Goal: Task Accomplishment & Management: Manage account settings

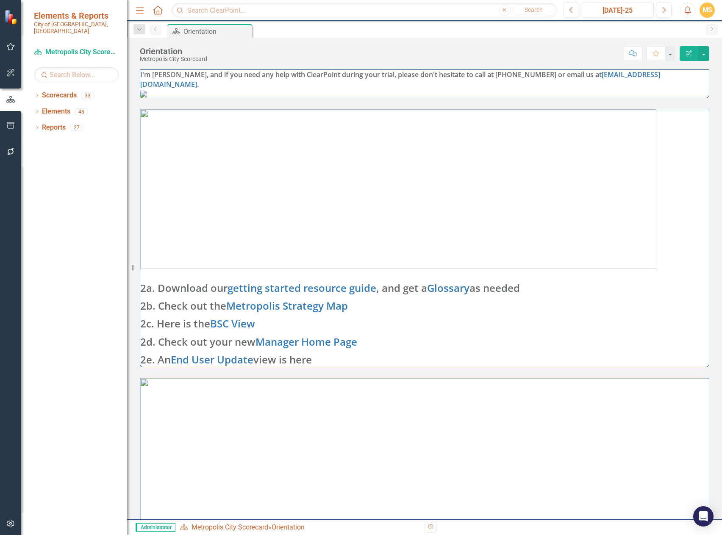
click at [11, 527] on icon "button" at bounding box center [10, 523] width 9 height 7
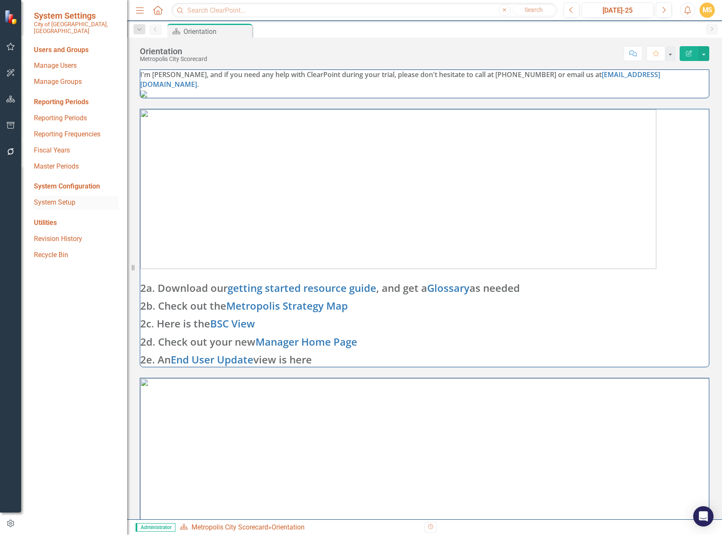
click at [61, 198] on link "System Setup" at bounding box center [76, 203] width 85 height 10
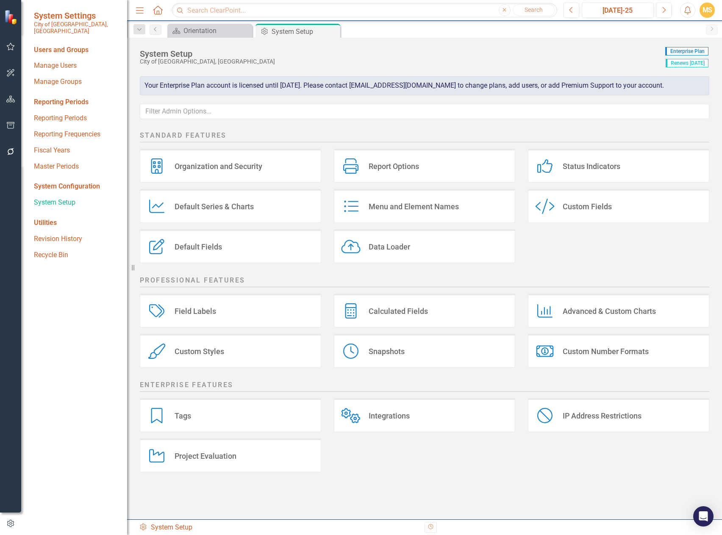
click at [203, 162] on div "Organization and Security" at bounding box center [219, 166] width 88 height 10
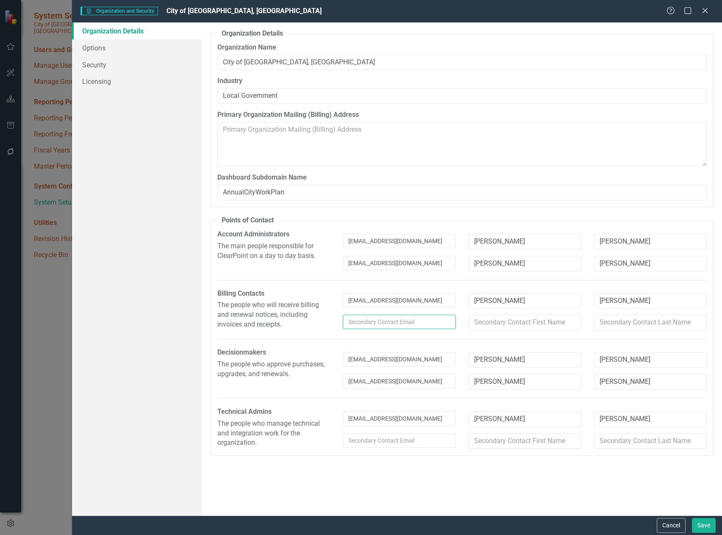
click at [419, 322] on input "text" at bounding box center [399, 322] width 113 height 14
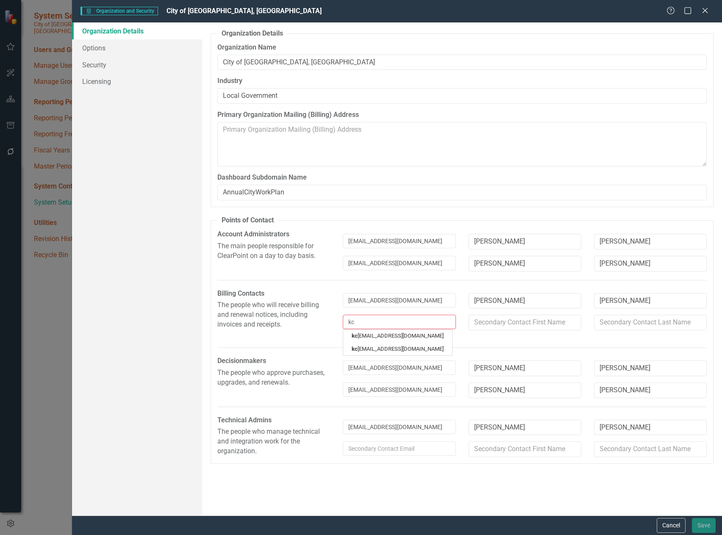
type input "k"
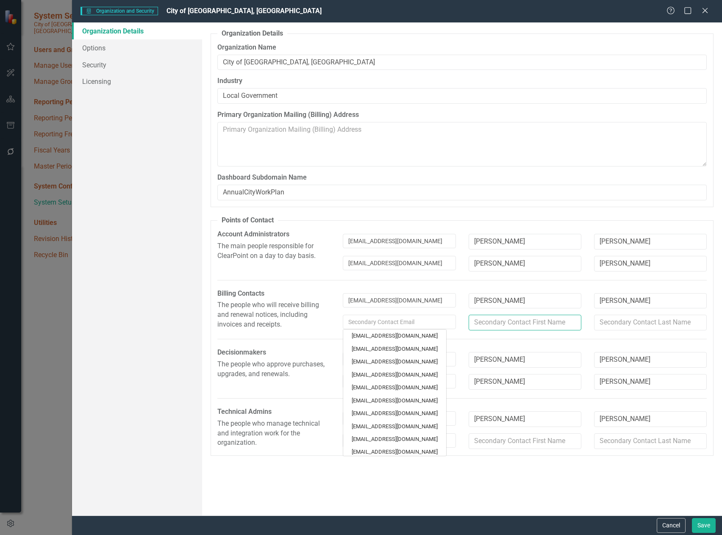
click at [492, 324] on input "text" at bounding box center [525, 323] width 113 height 16
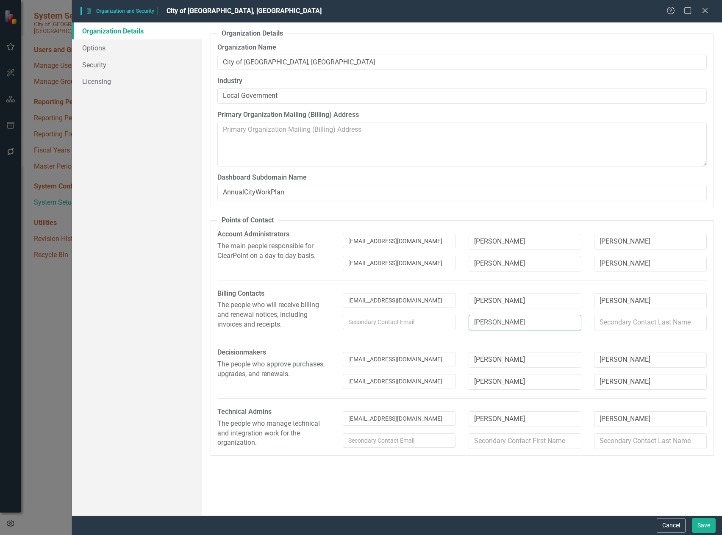
type input "[PERSON_NAME]"
click at [435, 241] on input "[EMAIL_ADDRESS][DOMAIN_NAME]" at bounding box center [399, 241] width 113 height 14
drag, startPoint x: 435, startPoint y: 241, endPoint x: 354, endPoint y: 239, distance: 80.9
click at [354, 239] on input "[EMAIL_ADDRESS][DOMAIN_NAME]" at bounding box center [399, 241] width 113 height 14
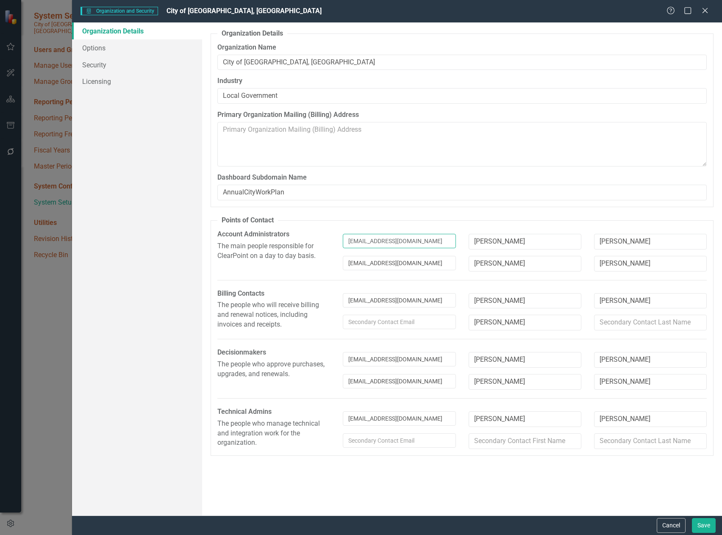
drag, startPoint x: 428, startPoint y: 241, endPoint x: 331, endPoint y: 242, distance: 96.6
click at [331, 242] on div "Account Administrators The main people responsible for ClearPoint on a day to d…" at bounding box center [462, 254] width 502 height 48
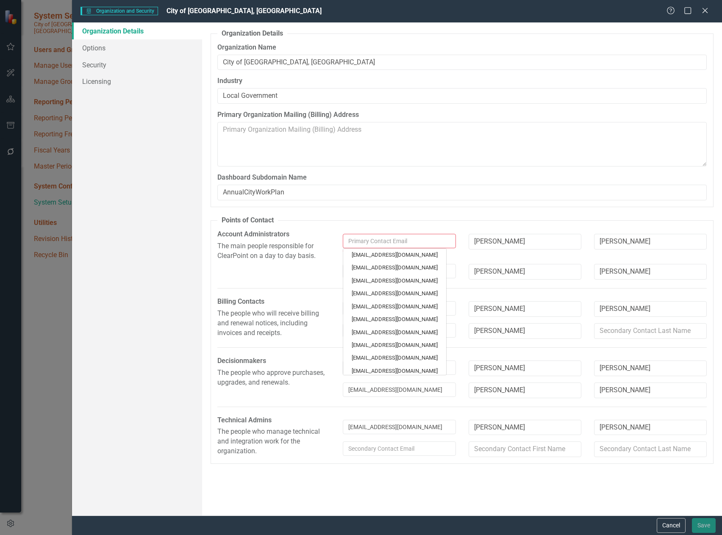
click at [564, 223] on fieldset "Points of Contact Please provide the names and email addresses for the followin…" at bounding box center [462, 340] width 503 height 248
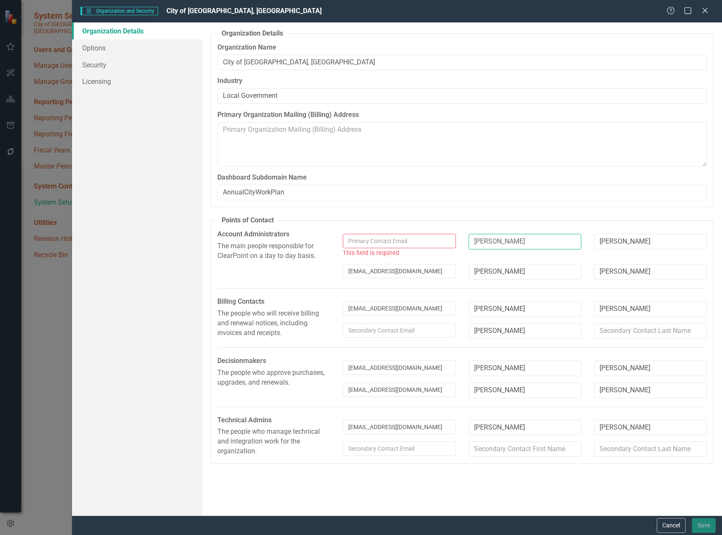
drag, startPoint x: 522, startPoint y: 240, endPoint x: 476, endPoint y: 243, distance: 45.9
click at [476, 243] on input "[PERSON_NAME]" at bounding box center [525, 242] width 113 height 16
click at [648, 243] on input "[PERSON_NAME]" at bounding box center [650, 242] width 113 height 16
drag, startPoint x: 621, startPoint y: 246, endPoint x: 599, endPoint y: 245, distance: 22.5
click at [599, 245] on input "[PERSON_NAME]" at bounding box center [650, 242] width 113 height 16
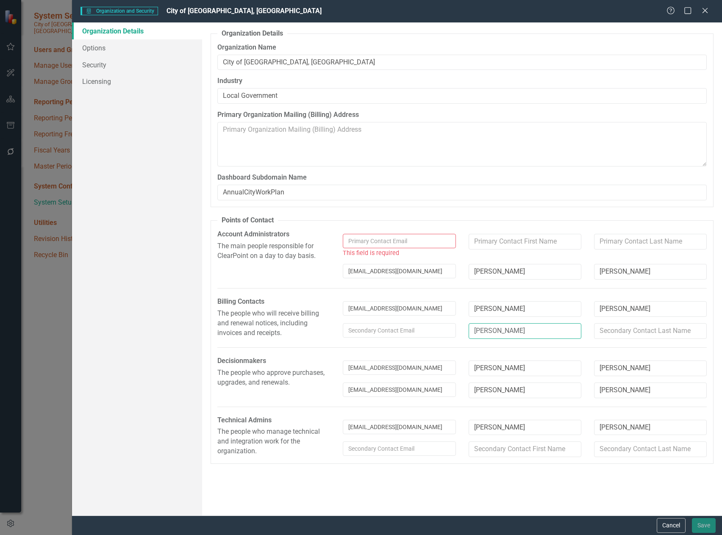
click at [540, 334] on input "[PERSON_NAME]" at bounding box center [525, 331] width 113 height 16
drag, startPoint x: 540, startPoint y: 334, endPoint x: 472, endPoint y: 334, distance: 68.7
click at [472, 334] on input "[PERSON_NAME]" at bounding box center [525, 331] width 113 height 16
drag, startPoint x: 431, startPoint y: 388, endPoint x: 336, endPoint y: 392, distance: 95.0
click at [336, 392] on div "Decisionmakers The people who approve purchases, upgrades, and renewals. [EMAIL…" at bounding box center [462, 380] width 502 height 48
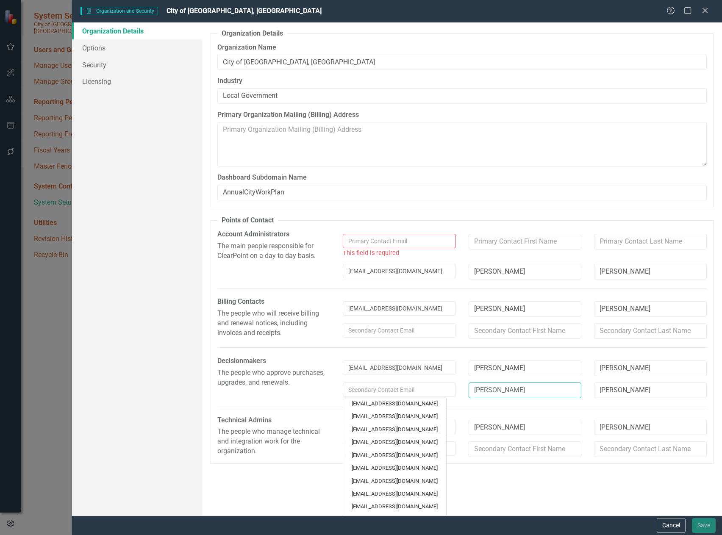
click at [510, 389] on input "[PERSON_NAME]" at bounding box center [525, 391] width 113 height 16
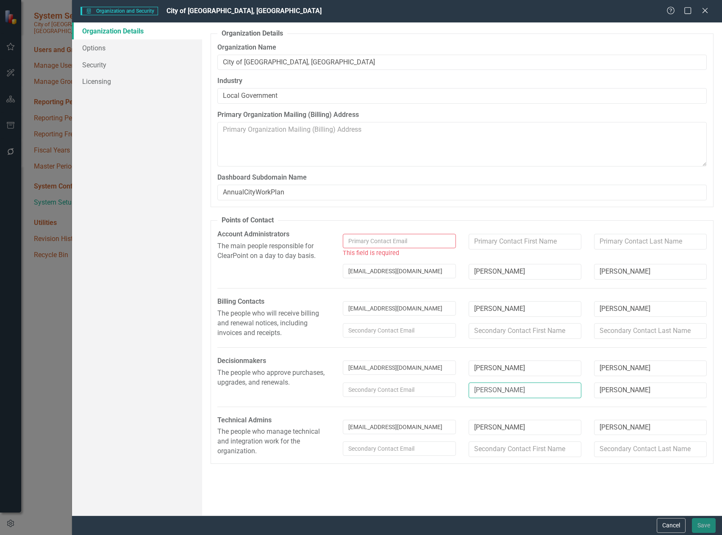
drag, startPoint x: 510, startPoint y: 389, endPoint x: 459, endPoint y: 391, distance: 50.9
click at [459, 391] on div "[PERSON_NAME]" at bounding box center [524, 394] width 377 height 22
click at [635, 392] on input "[PERSON_NAME]" at bounding box center [650, 391] width 113 height 16
drag, startPoint x: 635, startPoint y: 392, endPoint x: 606, endPoint y: 394, distance: 29.3
click at [606, 394] on input "[PERSON_NAME]" at bounding box center [650, 391] width 113 height 16
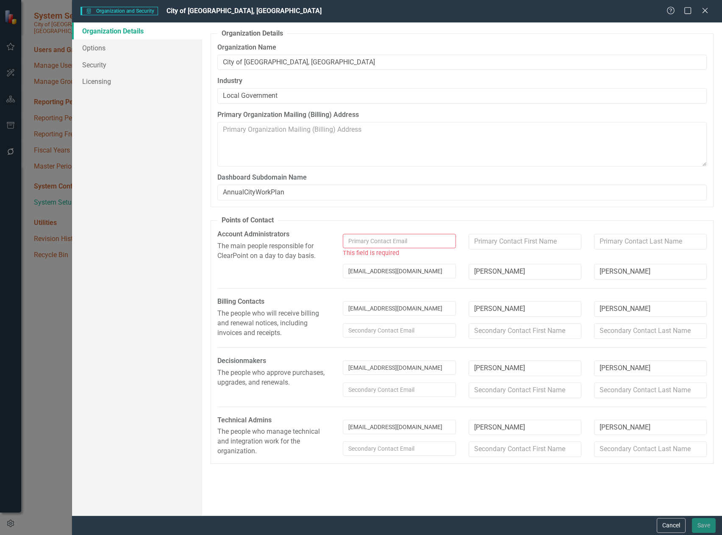
click at [517, 481] on div "Organization Details From this window, you can set up the core organization and…" at bounding box center [462, 268] width 520 height 493
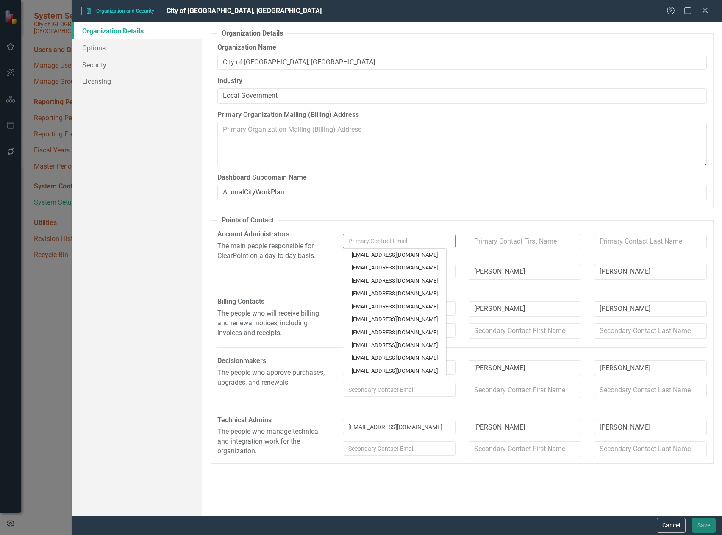
click at [392, 241] on input "text" at bounding box center [399, 241] width 113 height 14
type input "a"
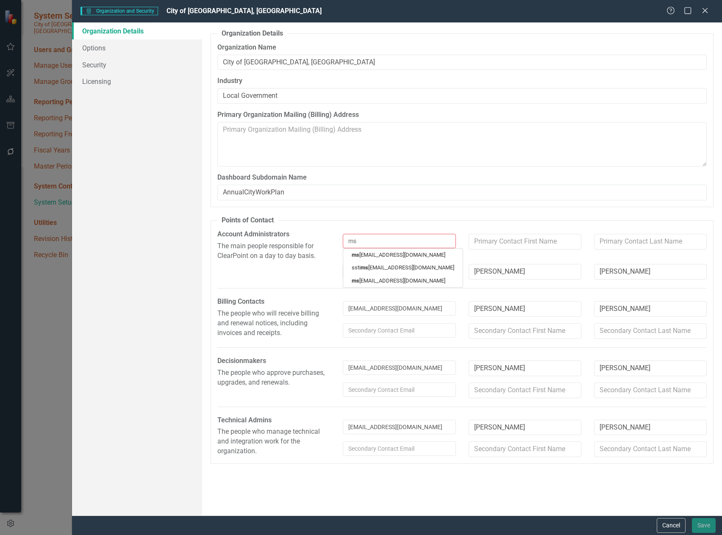
type input "msc"
type input "msch"
click at [406, 256] on link "msch [EMAIL_ADDRESS][DOMAIN_NAME]" at bounding box center [401, 255] width 117 height 13
type input "[PERSON_NAME]"
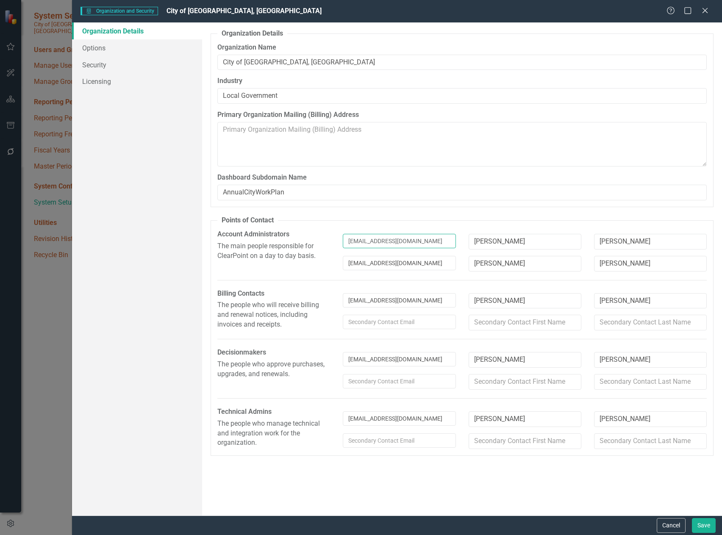
drag, startPoint x: 435, startPoint y: 241, endPoint x: 345, endPoint y: 243, distance: 90.3
click at [345, 243] on input "[EMAIL_ADDRESS][DOMAIN_NAME]" at bounding box center [399, 241] width 113 height 14
type input "m"
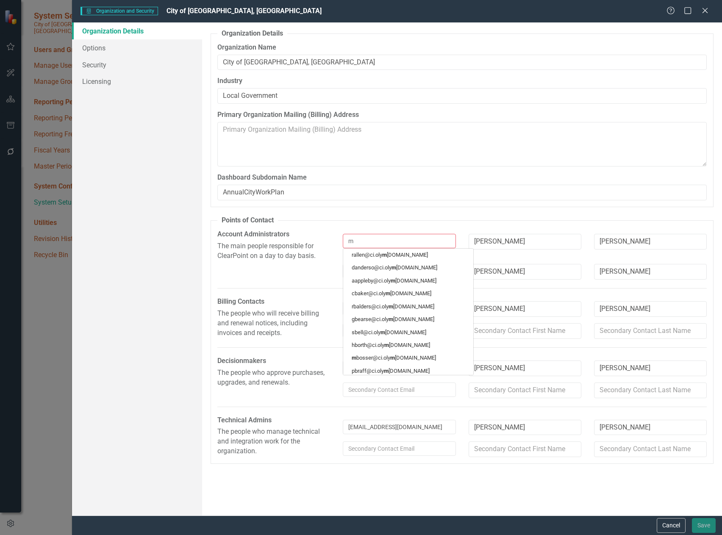
type input "md"
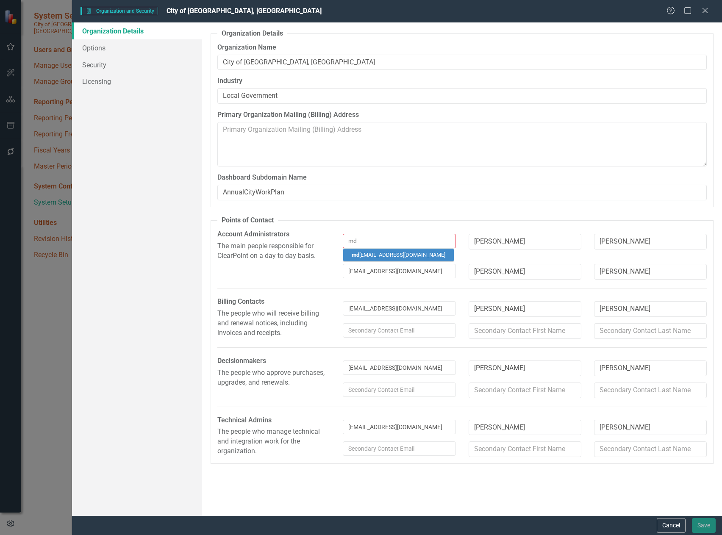
click at [370, 256] on link "md [EMAIL_ADDRESS][DOMAIN_NAME]" at bounding box center [398, 255] width 111 height 13
type input "Max"
type input "[PERSON_NAME]"
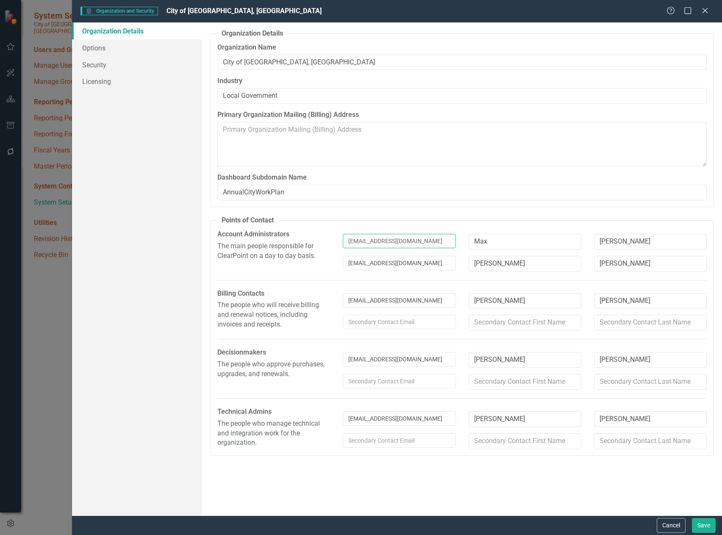
type input "[EMAIL_ADDRESS][DOMAIN_NAME]"
click at [432, 284] on fieldset "Points of Contact Please provide the names and email addresses for the followin…" at bounding box center [462, 336] width 503 height 240
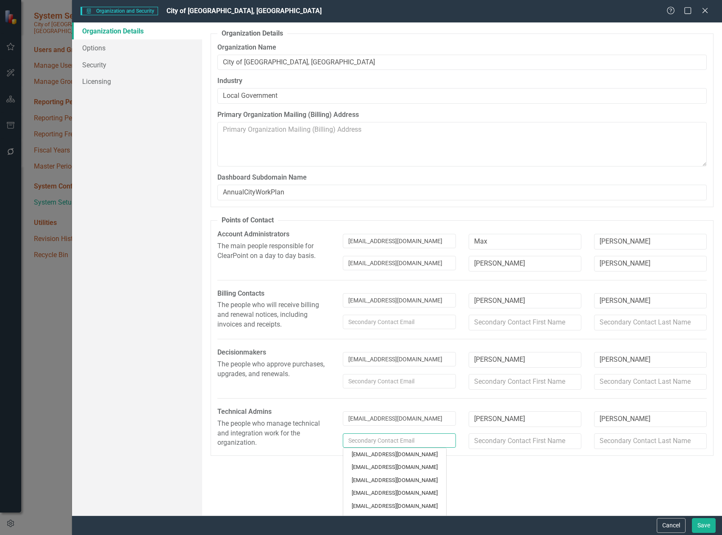
click at [397, 439] on input "text" at bounding box center [399, 441] width 113 height 14
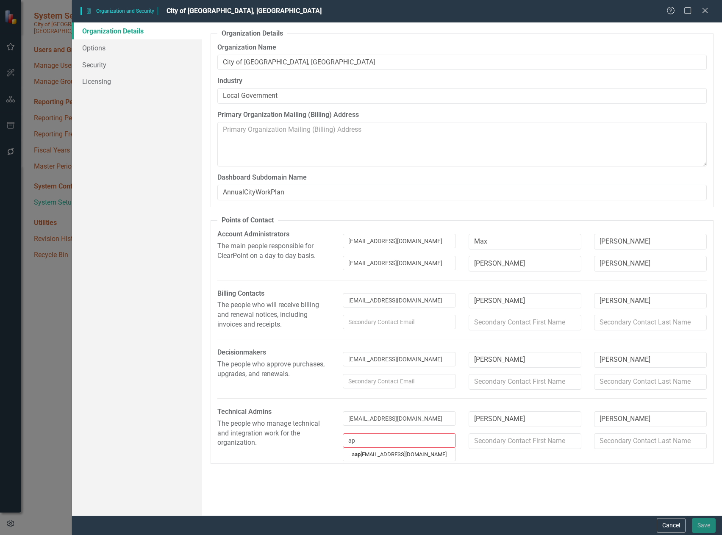
type input "app"
click at [404, 457] on link "a app [EMAIL_ADDRESS][DOMAIN_NAME]" at bounding box center [400, 454] width 115 height 13
type input "[PERSON_NAME]"
type input "[EMAIL_ADDRESS][DOMAIN_NAME]"
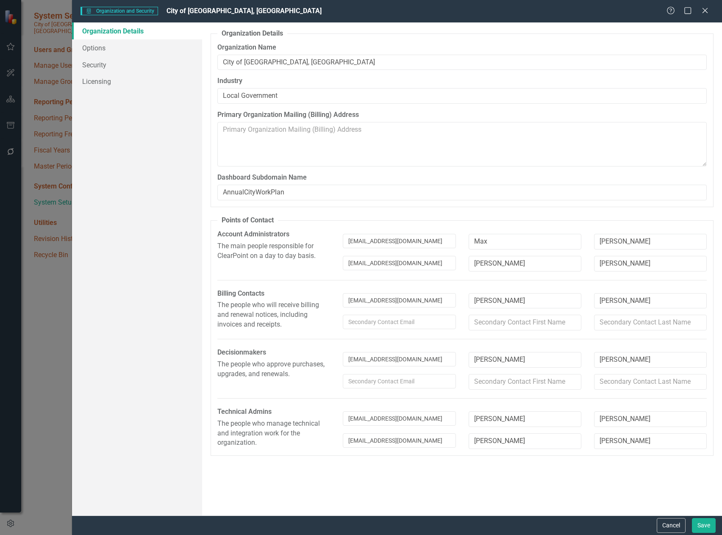
click at [503, 480] on div "Organization Details From this window, you can set up the core organization and…" at bounding box center [462, 268] width 520 height 493
click at [394, 320] on input "text" at bounding box center [399, 322] width 113 height 14
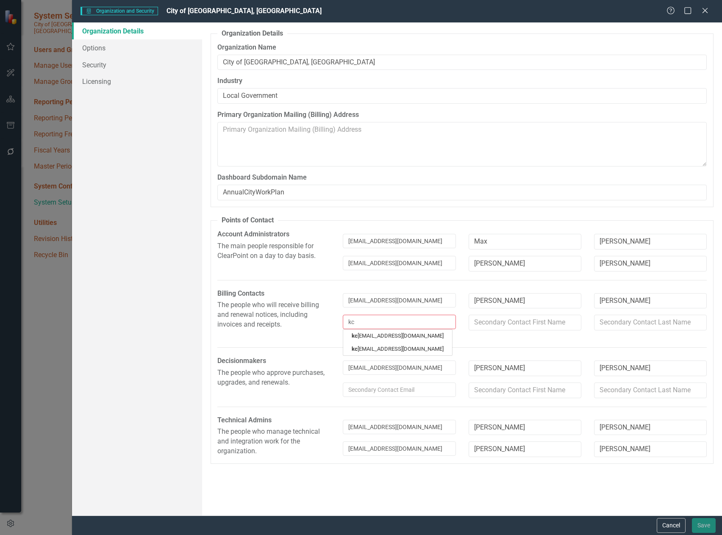
type input "k"
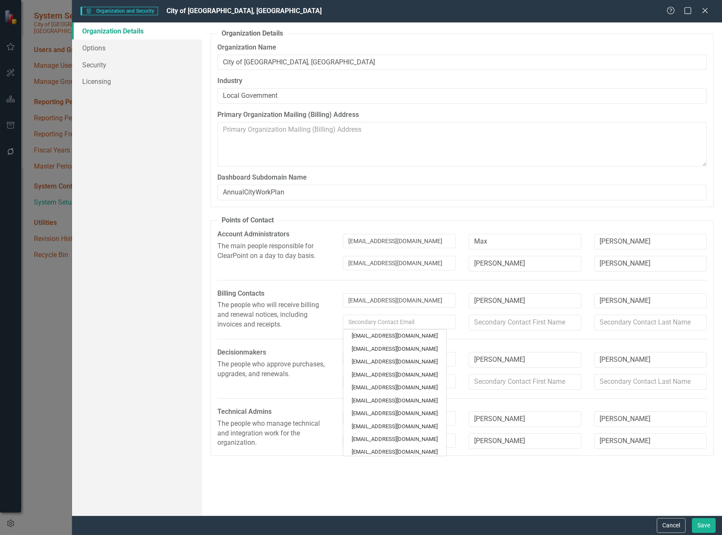
click at [499, 491] on div "Organization Details From this window, you can set up the core organization and…" at bounding box center [462, 268] width 520 height 493
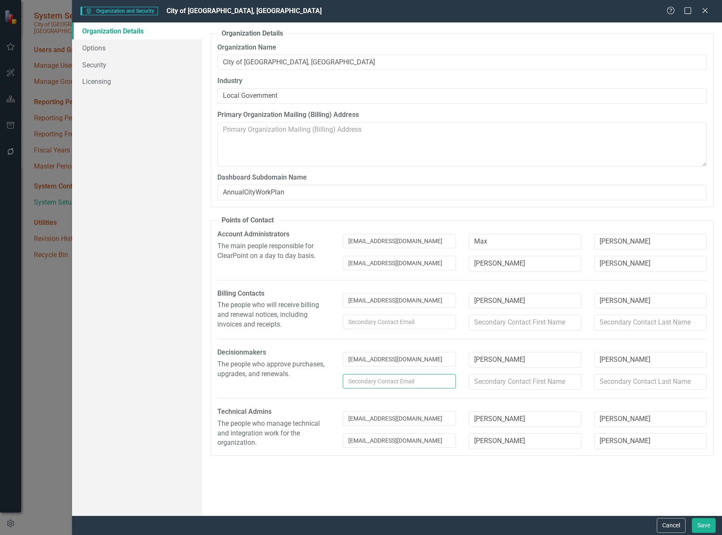
click at [389, 382] on input "text" at bounding box center [399, 381] width 113 height 14
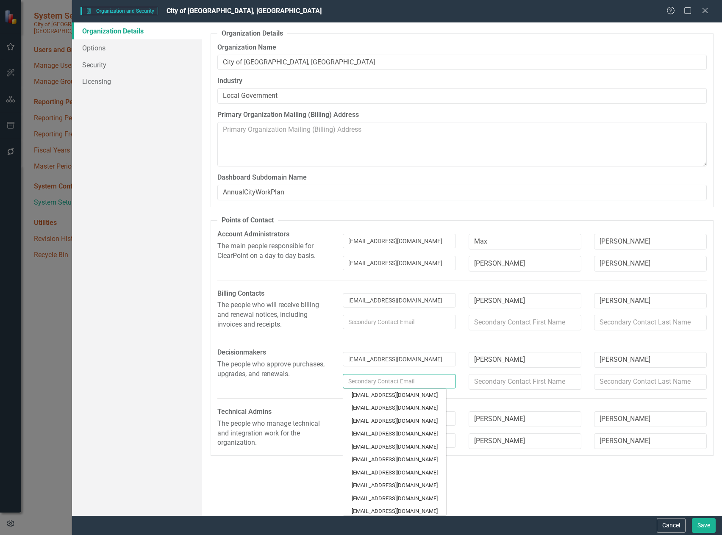
type input "s"
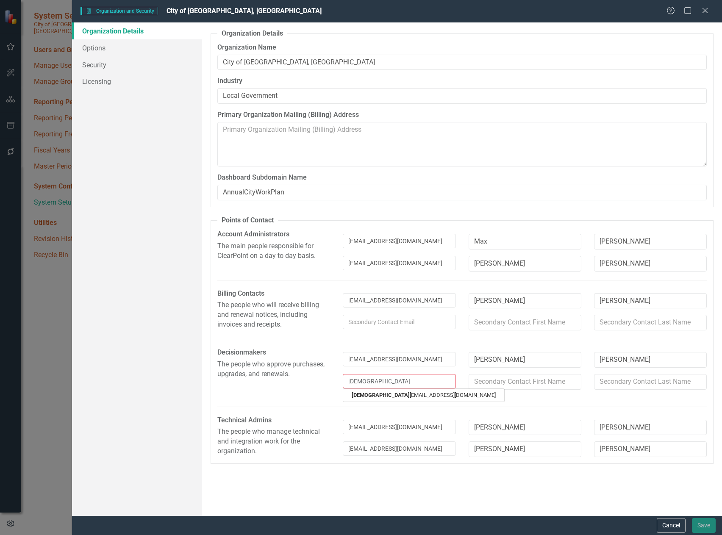
type input "ds"
type input "d"
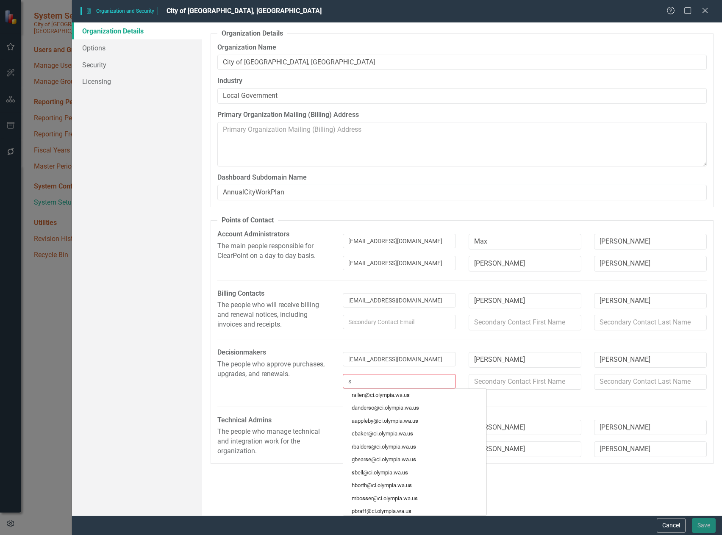
click at [356, 381] on input "s" at bounding box center [399, 381] width 113 height 14
type input "sr"
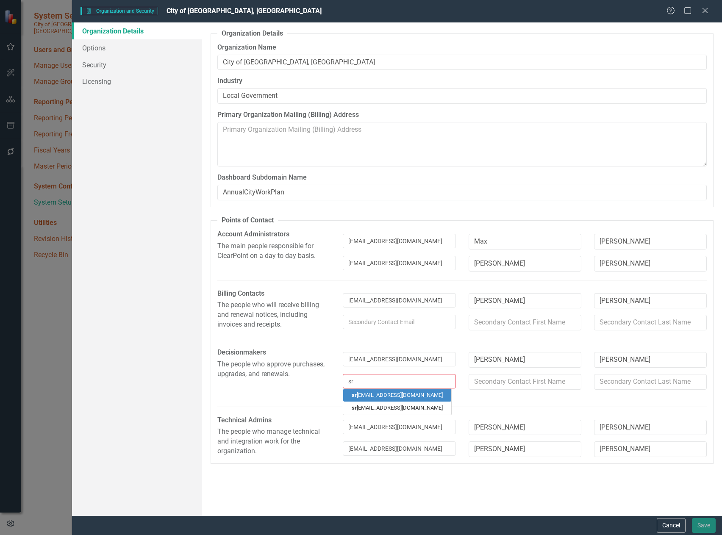
click at [371, 394] on link "sr [EMAIL_ADDRESS][DOMAIN_NAME]" at bounding box center [397, 395] width 108 height 13
type input "[PERSON_NAME]"
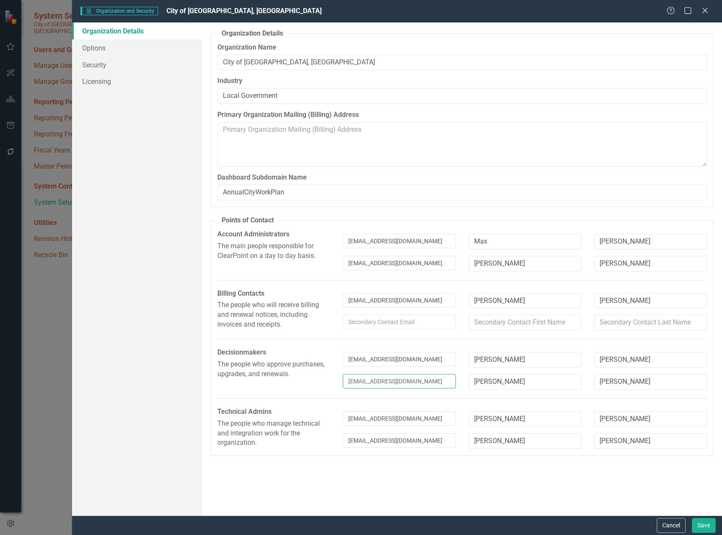
type input "[EMAIL_ADDRESS][DOMAIN_NAME]"
click at [486, 482] on div "Organization Details From this window, you can set up the core organization and…" at bounding box center [462, 268] width 520 height 493
click at [704, 525] on button "Save" at bounding box center [704, 525] width 24 height 15
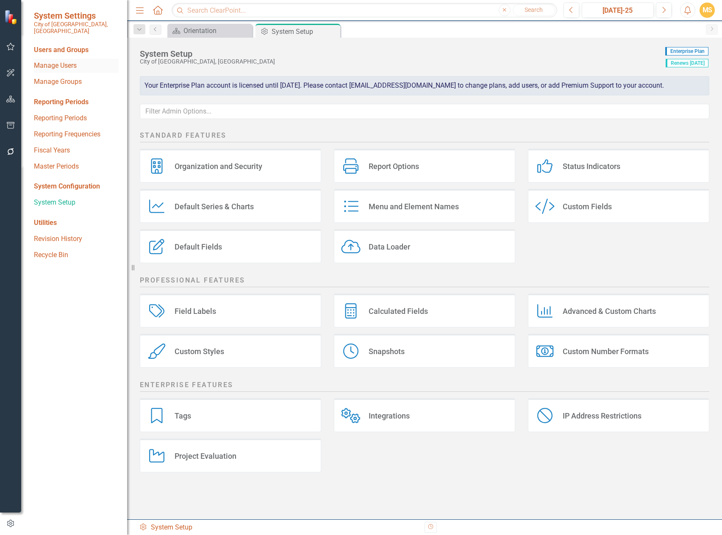
click at [69, 61] on link "Manage Users" at bounding box center [76, 66] width 85 height 10
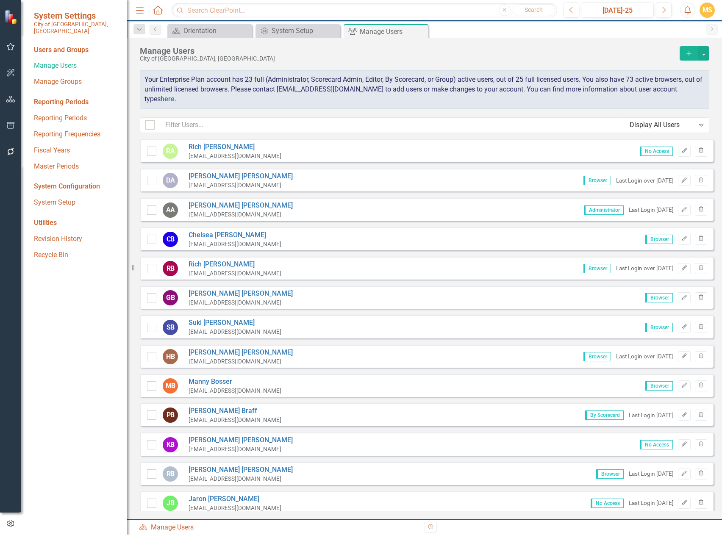
click at [682, 53] on button "Add" at bounding box center [689, 53] width 19 height 14
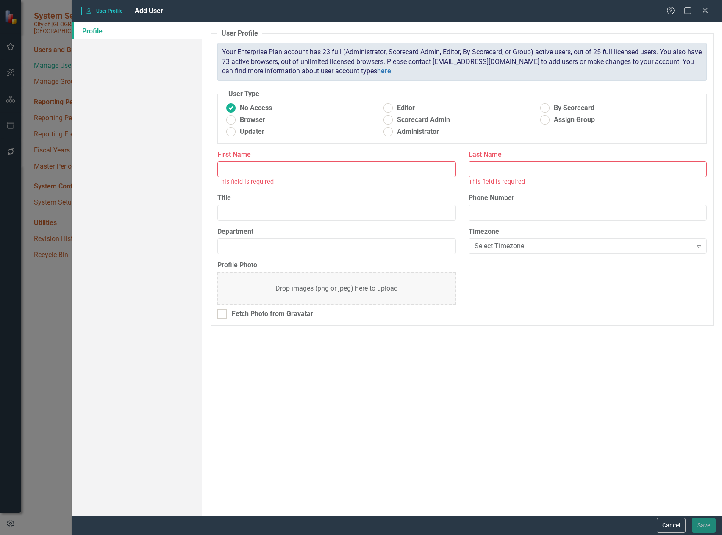
click at [274, 169] on input "First Name" at bounding box center [336, 169] width 238 height 16
type input "[PERSON_NAME]"
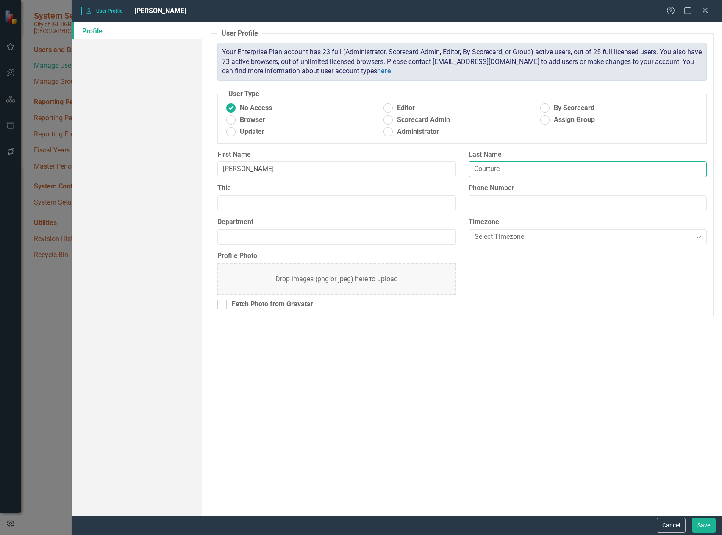
click at [503, 170] on input "Courture" at bounding box center [588, 169] width 238 height 16
type input "Couture"
type input "3605703787"
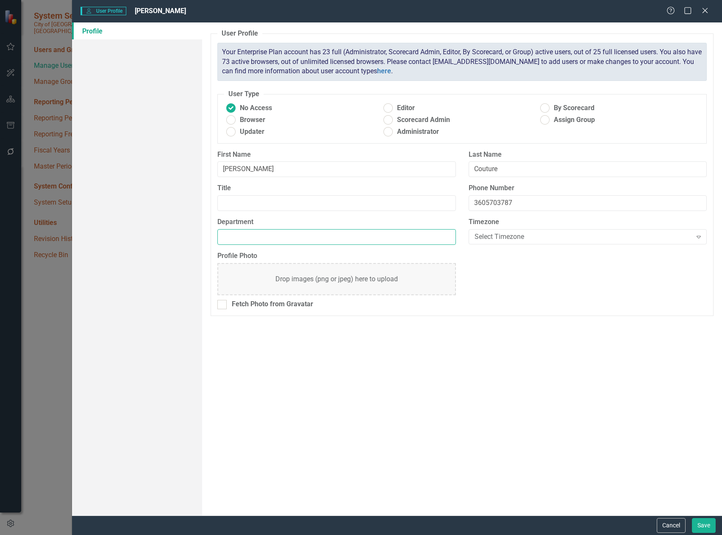
click at [358, 240] on input "Department" at bounding box center [336, 237] width 238 height 16
type input "Information Services"
click at [544, 239] on div "Select Timezone" at bounding box center [583, 237] width 217 height 10
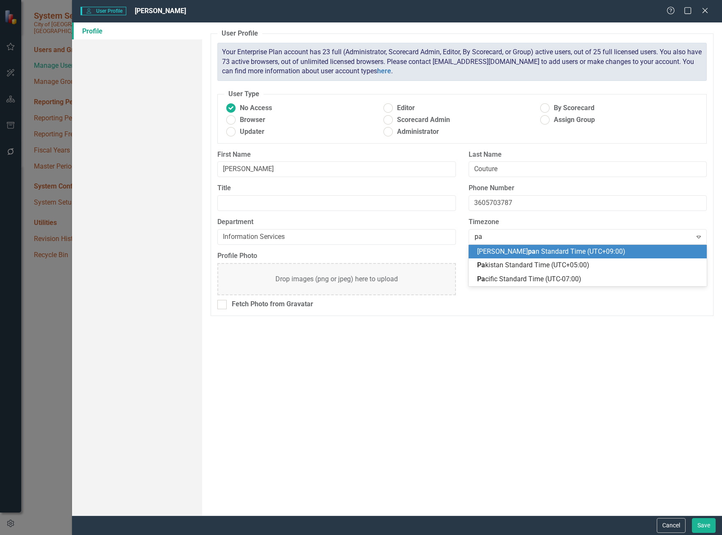
type input "pac"
click at [536, 254] on span "Pac ific Standard Time (UTC-07:00)" at bounding box center [529, 251] width 104 height 8
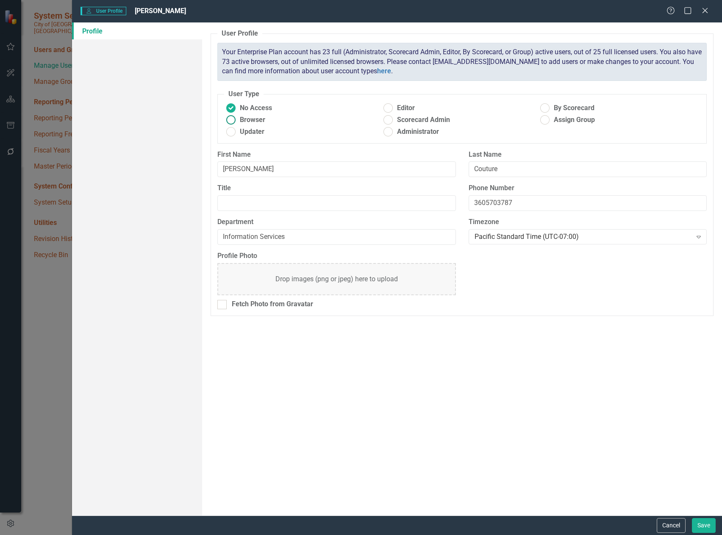
click at [255, 120] on span "Browser" at bounding box center [252, 120] width 25 height 10
click at [238, 120] on input "Browser" at bounding box center [231, 120] width 13 height 13
radio input "true"
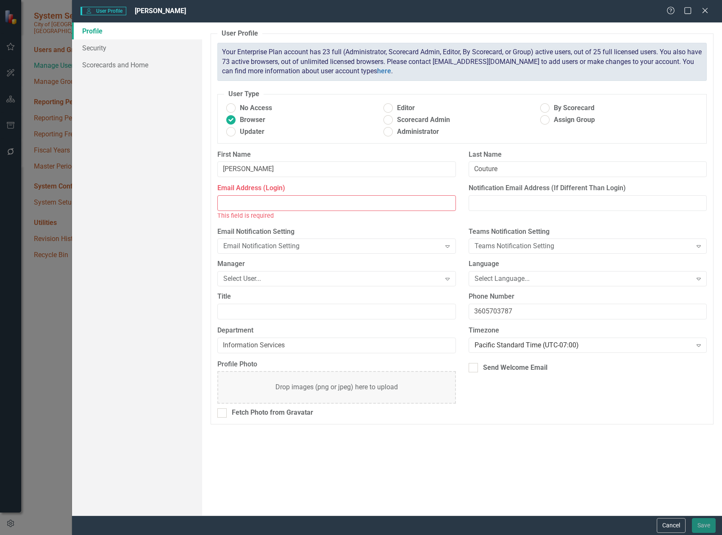
click at [307, 203] on input "Email Address (Login)" at bounding box center [336, 203] width 238 height 16
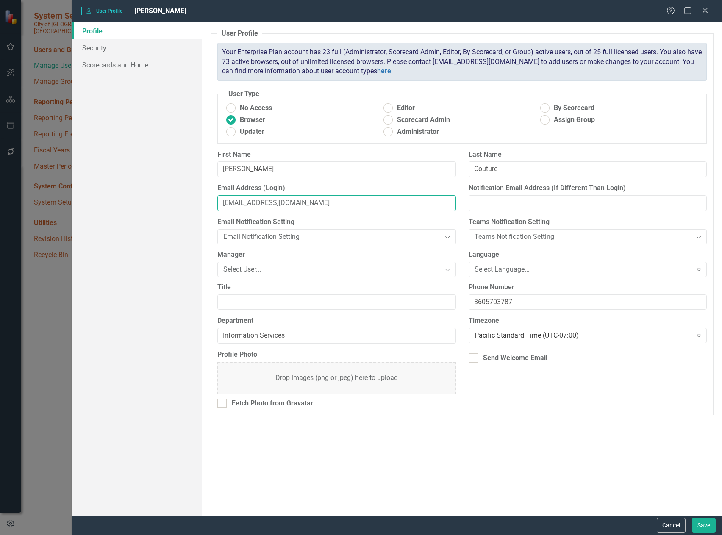
type input "[EMAIL_ADDRESS][DOMAIN_NAME]"
click at [315, 205] on input "[EMAIL_ADDRESS][DOMAIN_NAME]" at bounding box center [336, 203] width 238 height 16
drag, startPoint x: 315, startPoint y: 205, endPoint x: 226, endPoint y: 206, distance: 89.0
click at [226, 206] on input "[EMAIL_ADDRESS][DOMAIN_NAME]" at bounding box center [336, 203] width 238 height 16
click at [470, 438] on div "User Profile ClearPoint has a wealth of options to help you ensure that people …" at bounding box center [462, 268] width 520 height 493
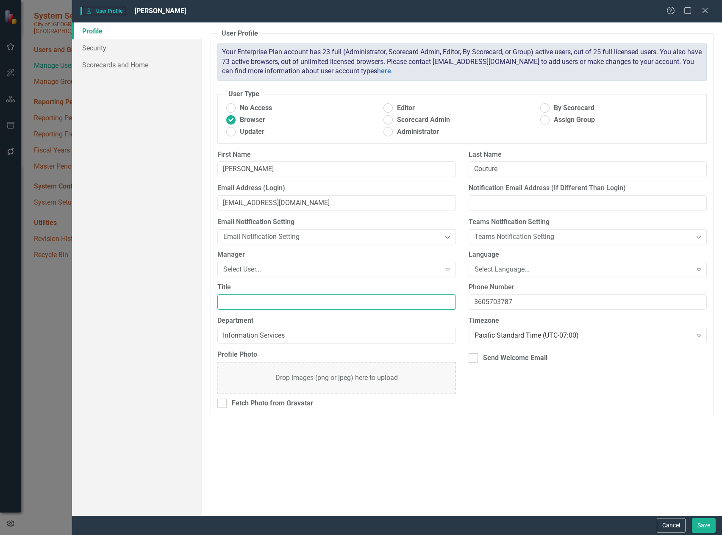
click at [240, 304] on input "Title" at bounding box center [336, 303] width 238 height 16
paste input "[EMAIL_ADDRESS][DOMAIN_NAME]"
type input "[EMAIL_ADDRESS][DOMAIN_NAME]"
click at [572, 443] on div "User Profile ClearPoint has a wealth of options to help you ensure that people …" at bounding box center [462, 268] width 520 height 493
click at [696, 528] on button "Save" at bounding box center [704, 525] width 24 height 15
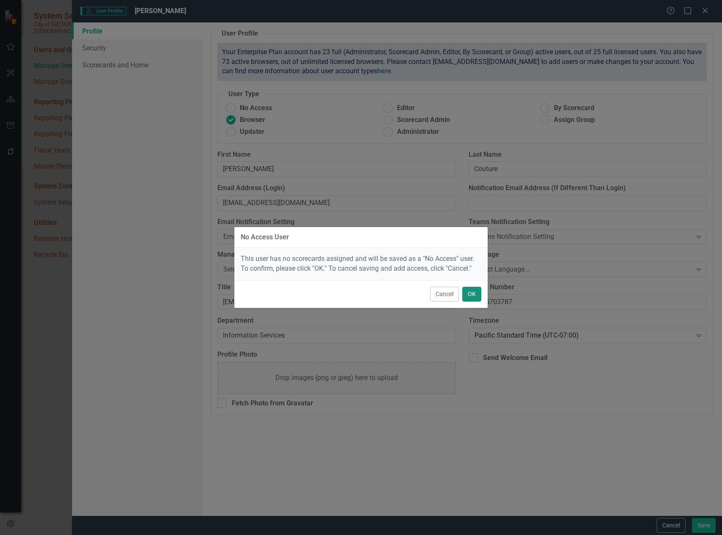
click at [473, 292] on button "OK" at bounding box center [471, 294] width 19 height 15
radio input "true"
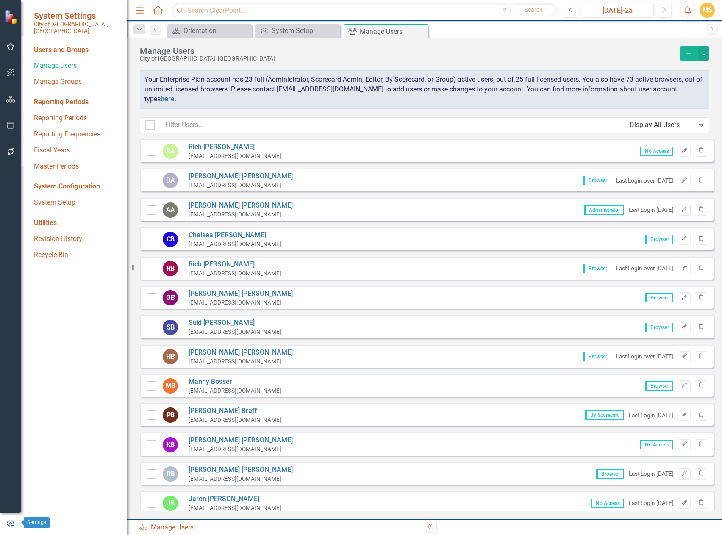
click at [10, 526] on icon "button" at bounding box center [10, 524] width 9 height 8
click at [6, 522] on icon "button" at bounding box center [10, 524] width 9 height 8
click at [58, 198] on link "System Setup" at bounding box center [76, 203] width 85 height 10
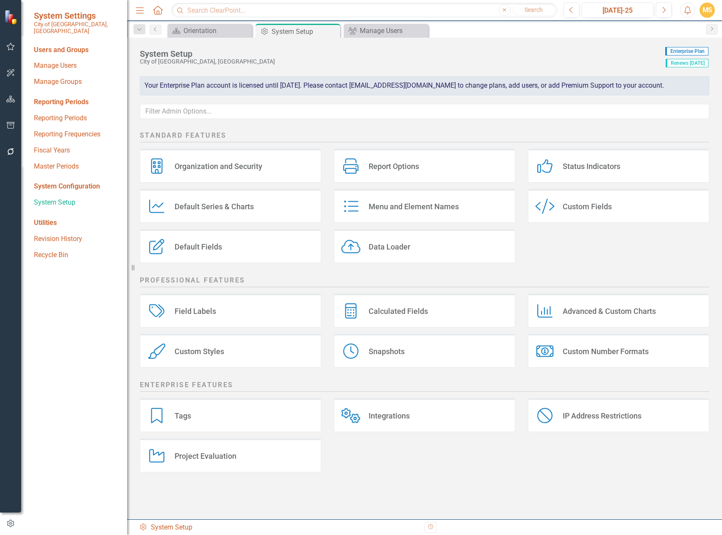
click at [201, 168] on div "Organization and Security" at bounding box center [219, 166] width 88 height 10
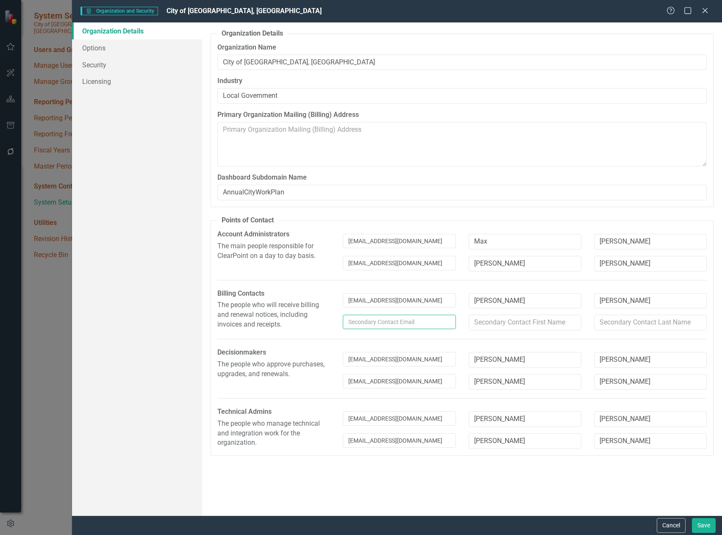
click at [409, 325] on input "text" at bounding box center [399, 322] width 113 height 14
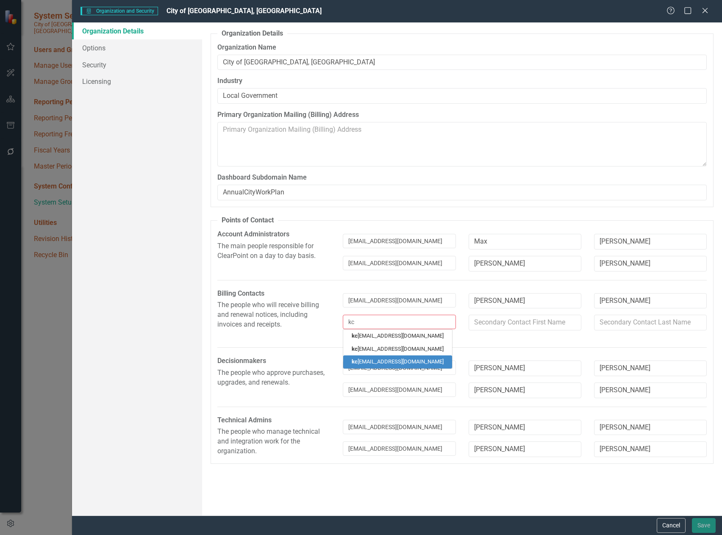
click at [395, 365] on link "kc [EMAIL_ADDRESS][DOMAIN_NAME]" at bounding box center [397, 362] width 109 height 13
type input "[EMAIL_ADDRESS][DOMAIN_NAME]"
type input "[PERSON_NAME]"
type input "Couture"
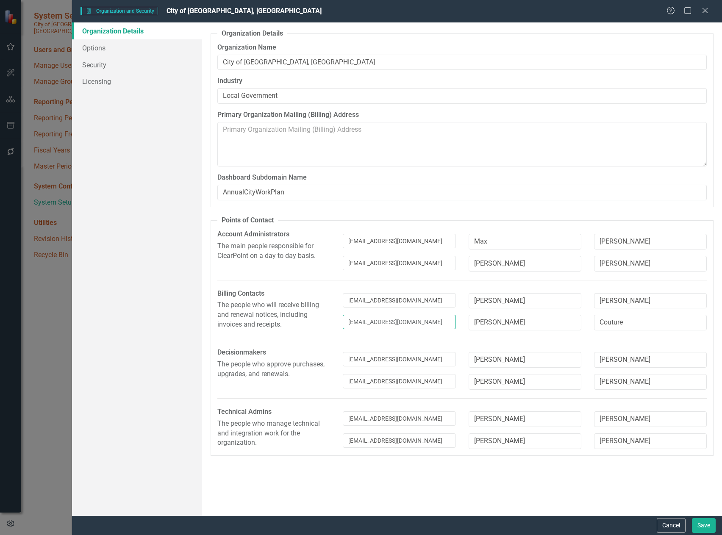
type input "[EMAIL_ADDRESS][DOMAIN_NAME]"
click at [449, 490] on div "Organization Details From this window, you can set up the core organization and…" at bounding box center [462, 268] width 520 height 493
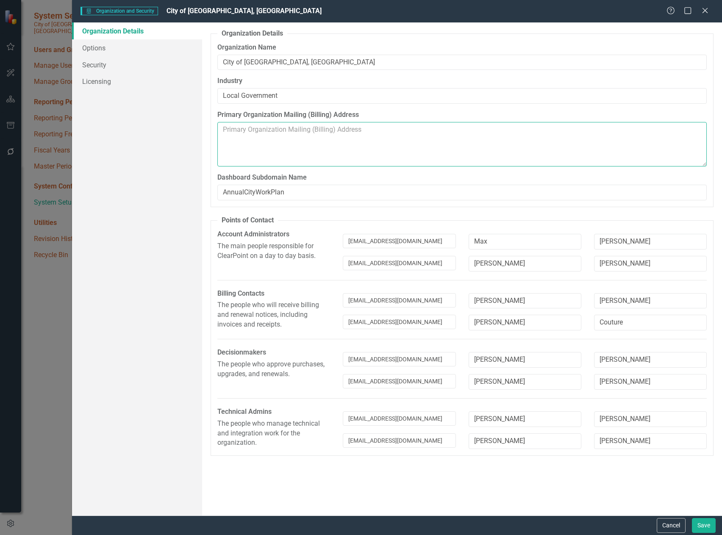
click at [258, 133] on textarea "Primary Organization Mailing (Billing) Address" at bounding box center [461, 144] width 489 height 44
click at [235, 138] on textarea "Primary Organization Mailing (Billing) Address" at bounding box center [461, 144] width 489 height 44
paste textarea "PO Box 1967"
click at [251, 129] on textarea "PO Box 1967" at bounding box center [461, 144] width 489 height 44
click at [269, 131] on textarea "PO Box1967" at bounding box center [461, 144] width 489 height 44
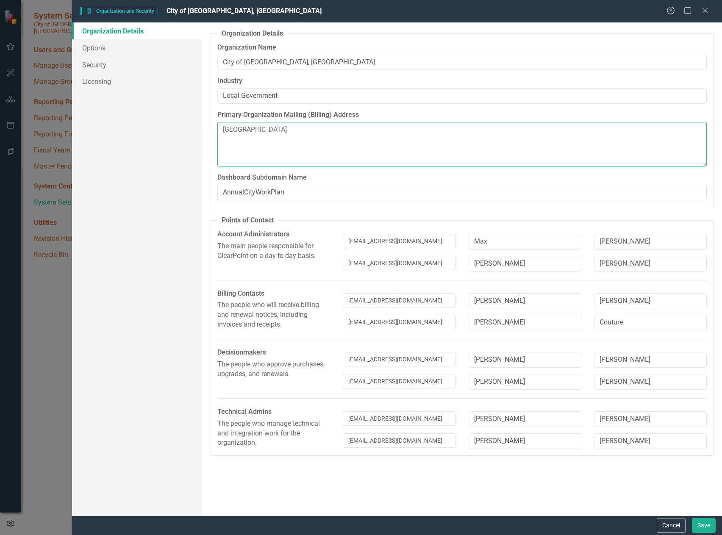
type textarea "[GEOGRAPHIC_DATA]"
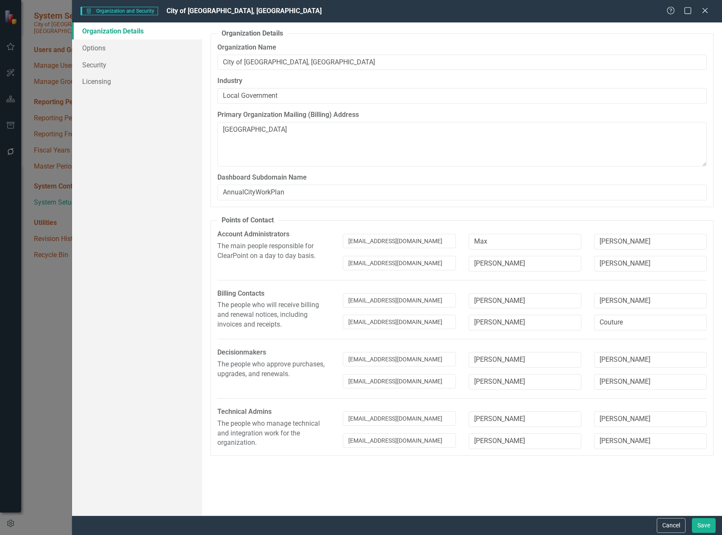
click at [714, 191] on div "Organization Details From this window, you can set up the core organization and…" at bounding box center [462, 268] width 520 height 493
click at [706, 530] on button "Save" at bounding box center [704, 525] width 24 height 15
